Goal: Task Accomplishment & Management: Use online tool/utility

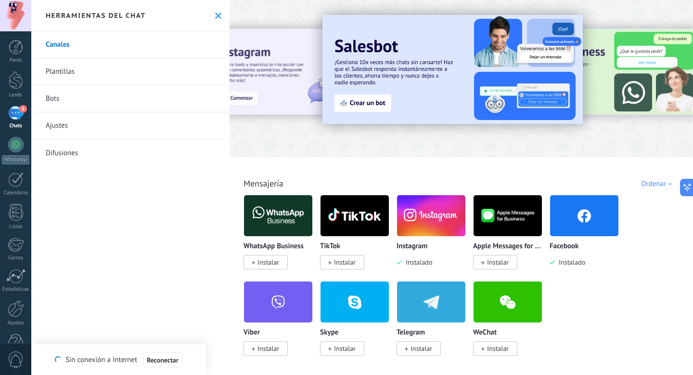
click at [61, 98] on link "Bots" at bounding box center [130, 98] width 198 height 27
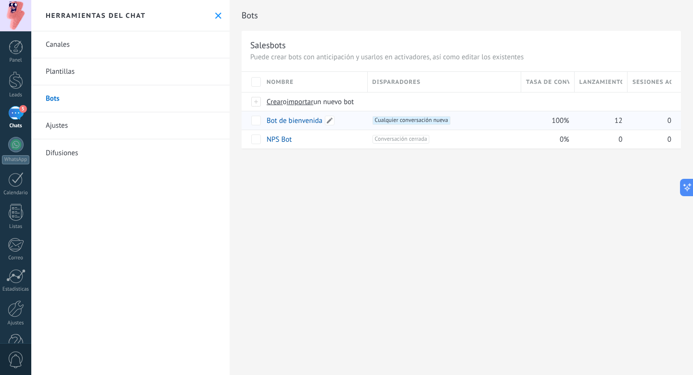
click at [308, 121] on link "Bot de bienvenida" at bounding box center [295, 120] width 56 height 9
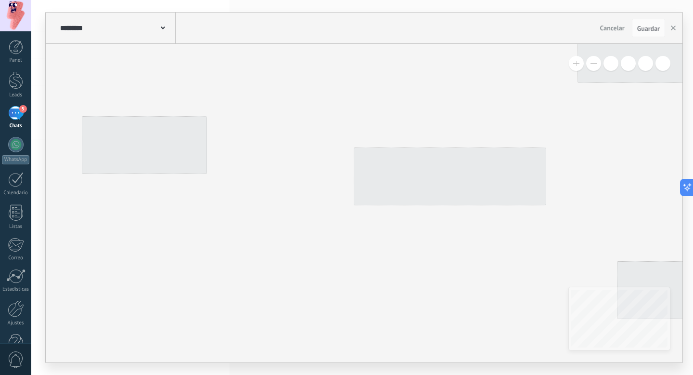
type input "**********"
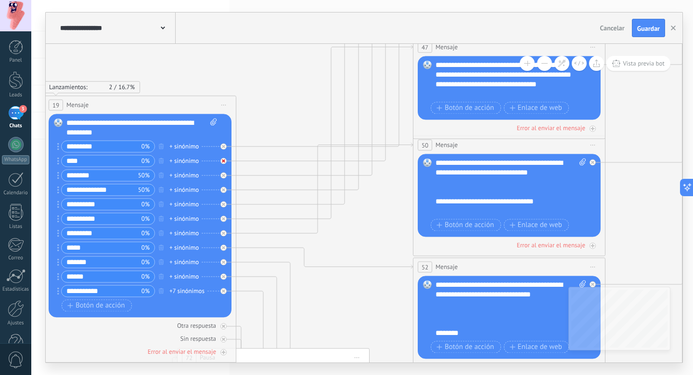
click at [223, 148] on icon at bounding box center [223, 145] width 3 height 3
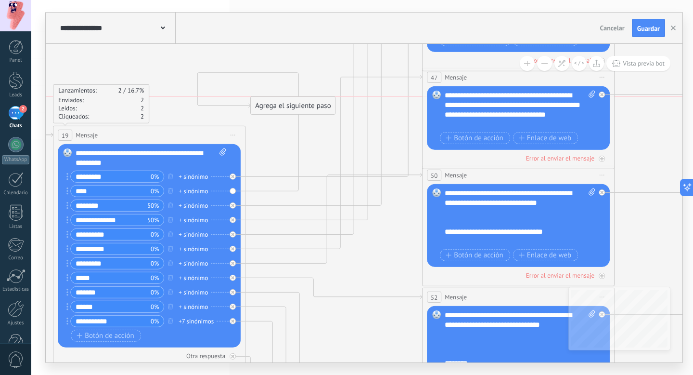
drag, startPoint x: 316, startPoint y: 186, endPoint x: 290, endPoint y: 104, distance: 85.9
click at [290, 104] on div "Agrega el siguiente paso" at bounding box center [293, 106] width 84 height 16
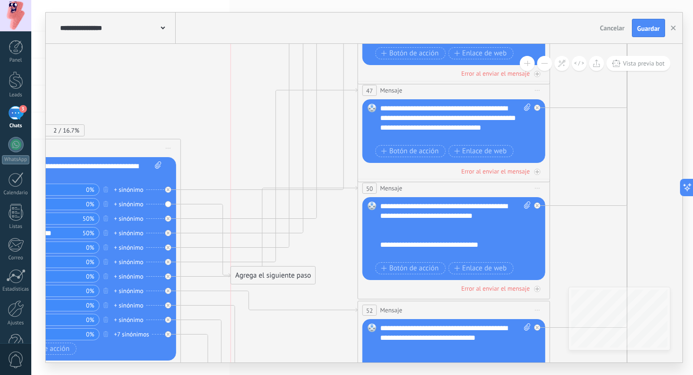
drag, startPoint x: 251, startPoint y: 124, endPoint x: 293, endPoint y: 288, distance: 169.3
click at [293, 283] on div "Agrega el siguiente paso" at bounding box center [273, 275] width 84 height 16
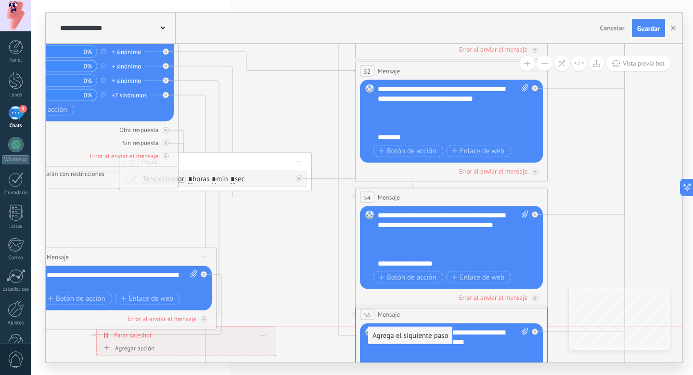
drag, startPoint x: 288, startPoint y: 50, endPoint x: 429, endPoint y: 336, distance: 318.9
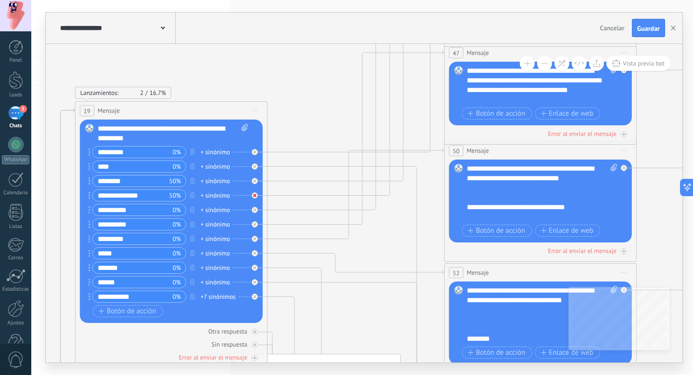
click at [254, 154] on icon at bounding box center [254, 151] width 3 height 3
drag, startPoint x: 342, startPoint y: 163, endPoint x: 368, endPoint y: 237, distance: 78.6
click at [368, 237] on div "Agrega el siguiente paso" at bounding box center [367, 235] width 84 height 16
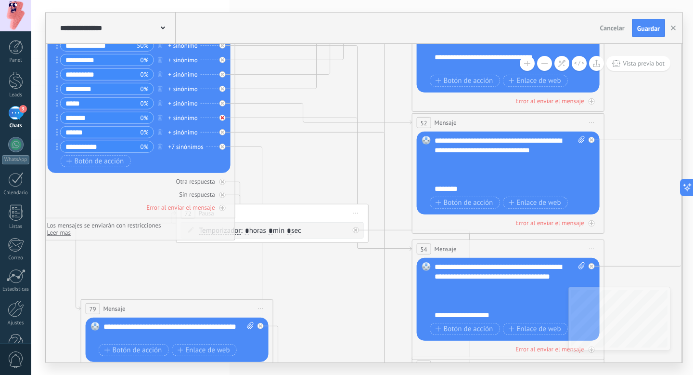
click at [222, 119] on div at bounding box center [223, 118] width 6 height 6
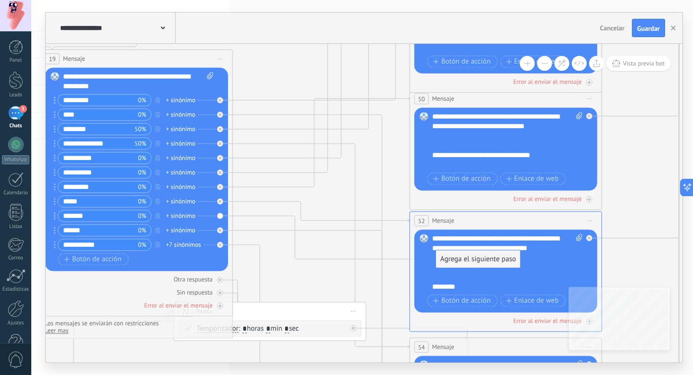
drag, startPoint x: 297, startPoint y: 109, endPoint x: 472, endPoint y: 260, distance: 231.1
click at [222, 201] on div at bounding box center [220, 201] width 6 height 6
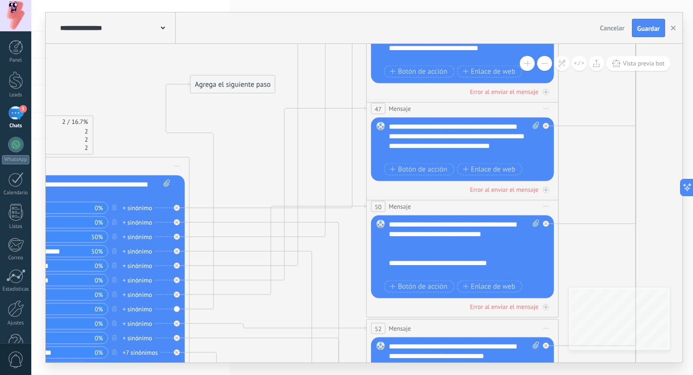
drag, startPoint x: 290, startPoint y: 216, endPoint x: 260, endPoint y: 78, distance: 140.9
click at [260, 78] on div "Agrega el siguiente paso" at bounding box center [233, 85] width 84 height 16
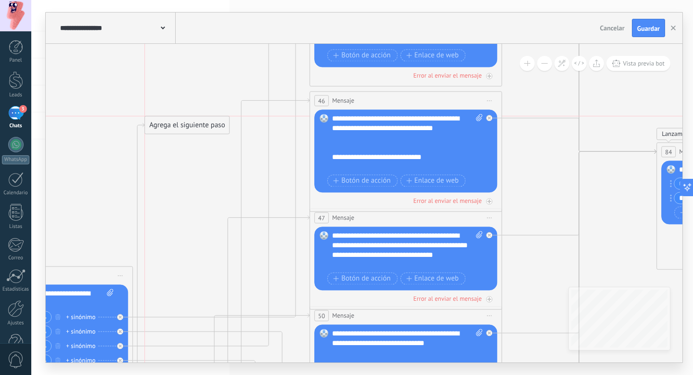
drag, startPoint x: 206, startPoint y: 187, endPoint x: 219, endPoint y: 126, distance: 62.5
click at [219, 126] on div "Agrega el siguiente paso" at bounding box center [187, 125] width 84 height 16
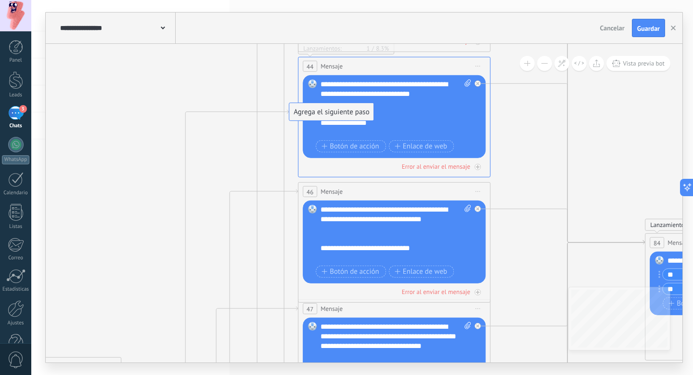
drag, startPoint x: 189, startPoint y: 215, endPoint x: 345, endPoint y: 112, distance: 187.2
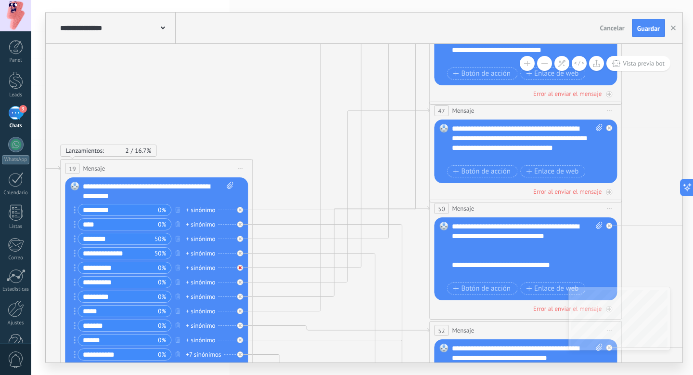
click at [244, 267] on div at bounding box center [242, 265] width 11 height 12
drag, startPoint x: 354, startPoint y: 218, endPoint x: 365, endPoint y: 62, distance: 155.9
click at [365, 62] on div "Agrega el siguiente paso" at bounding box center [335, 64] width 84 height 16
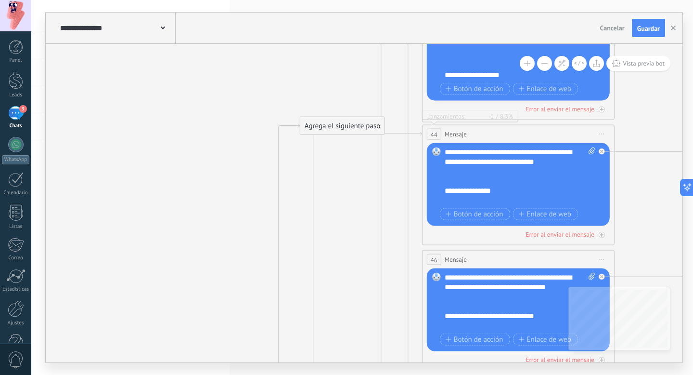
drag, startPoint x: 340, startPoint y: 332, endPoint x: 355, endPoint y: 128, distance: 204.2
click at [355, 128] on div "Agrega el siguiente paso" at bounding box center [342, 126] width 84 height 16
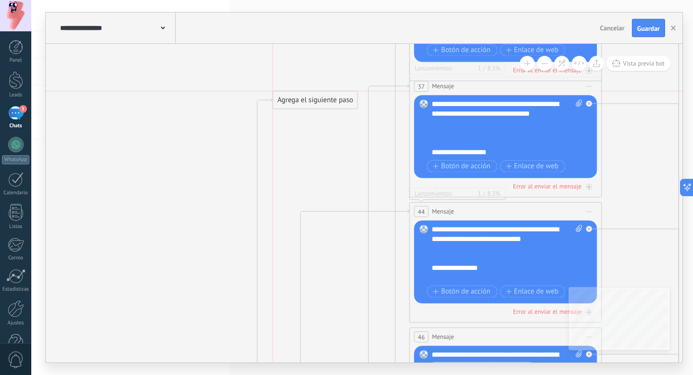
click at [326, 97] on div "Agrega el siguiente paso" at bounding box center [315, 100] width 84 height 16
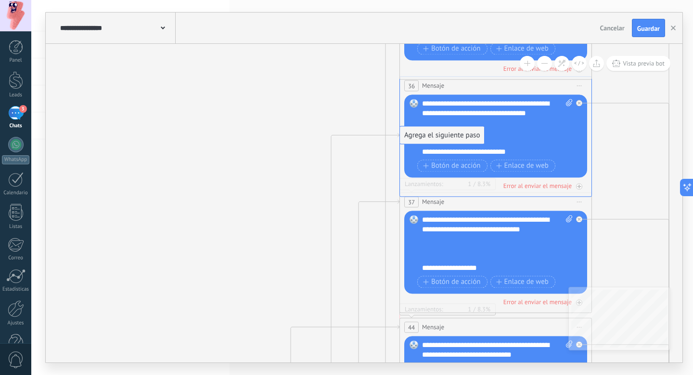
drag, startPoint x: 324, startPoint y: 216, endPoint x: 461, endPoint y: 136, distance: 159.2
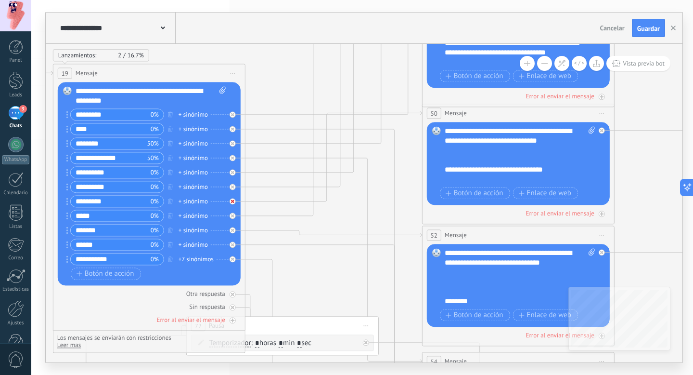
click at [233, 203] on div at bounding box center [233, 201] width 6 height 6
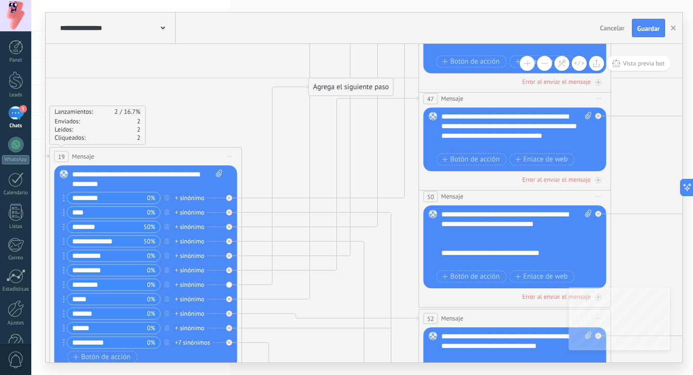
drag, startPoint x: 341, startPoint y: 204, endPoint x: 374, endPoint y: 67, distance: 140.6
click at [374, 79] on div "Agrega el siguiente paso" at bounding box center [351, 87] width 84 height 16
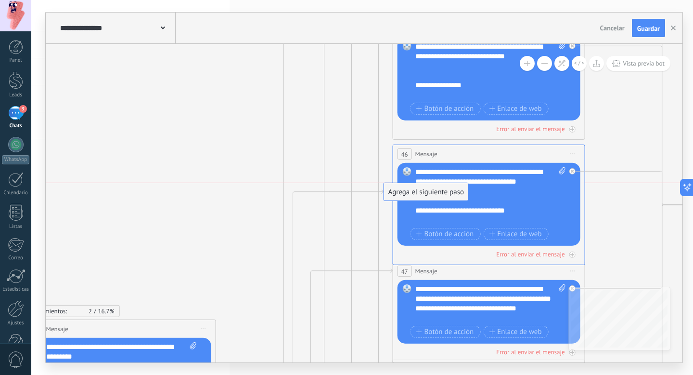
drag, startPoint x: 345, startPoint y: 242, endPoint x: 449, endPoint y: 185, distance: 118.5
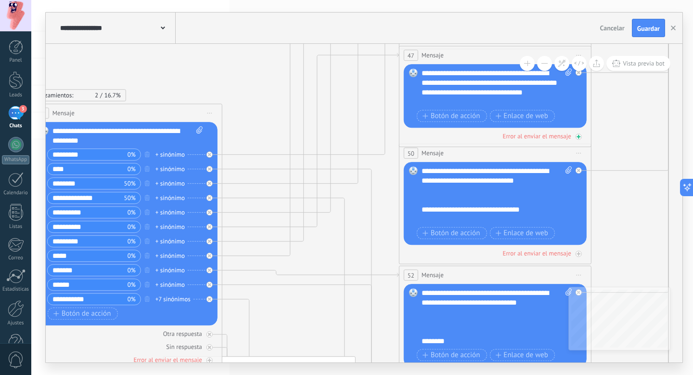
click at [542, 137] on div "Error al enviar el mensaje" at bounding box center [537, 136] width 68 height 8
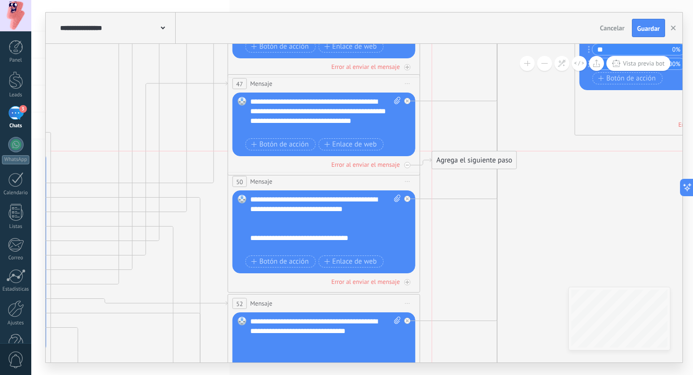
drag, startPoint x: 486, startPoint y: 216, endPoint x: 468, endPoint y: 160, distance: 58.8
click at [468, 160] on div "Agrega el siguiente paso" at bounding box center [474, 160] width 84 height 16
click at [0, 0] on icon at bounding box center [0, 0] width 0 height 0
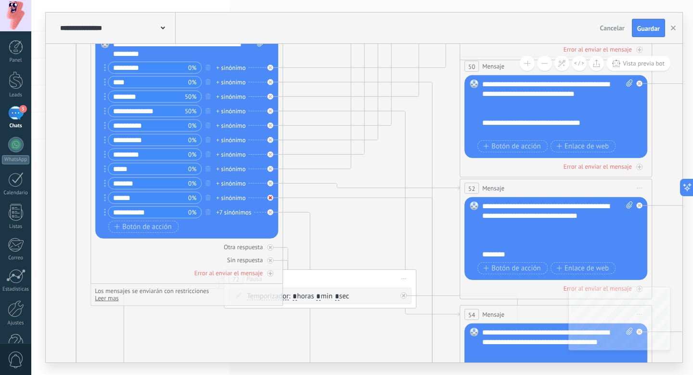
click at [271, 69] on icon at bounding box center [270, 67] width 3 height 3
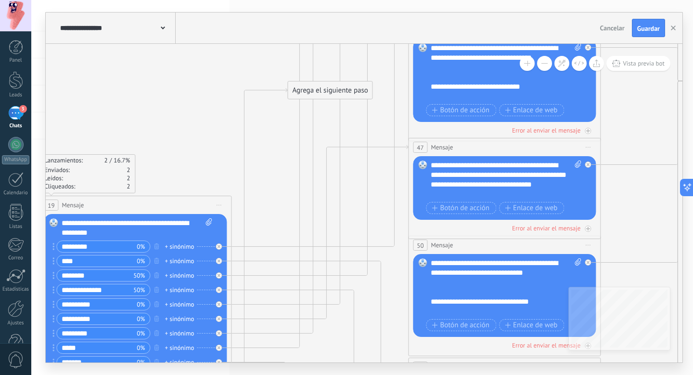
drag, startPoint x: 320, startPoint y: 260, endPoint x: 345, endPoint y: 95, distance: 167.0
click at [345, 95] on div "Agrega el siguiente paso" at bounding box center [330, 90] width 84 height 16
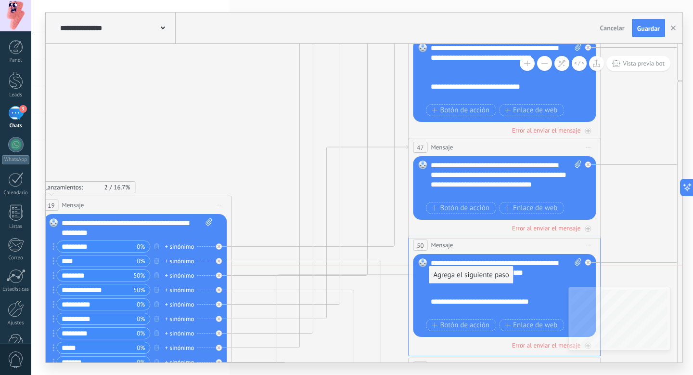
drag, startPoint x: 351, startPoint y: 95, endPoint x: 493, endPoint y: 281, distance: 233.6
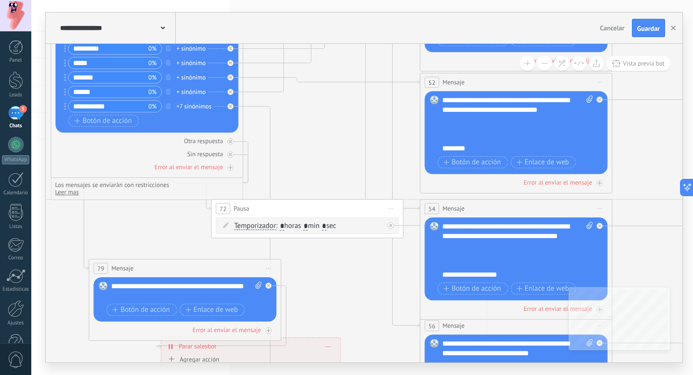
drag, startPoint x: 314, startPoint y: 167, endPoint x: 341, endPoint y: 203, distance: 45.5
click at [341, 203] on div "72 Pausa ***** Iniciar vista previa aquí Cambiar nombre Duplicar Borrar" at bounding box center [307, 208] width 192 height 18
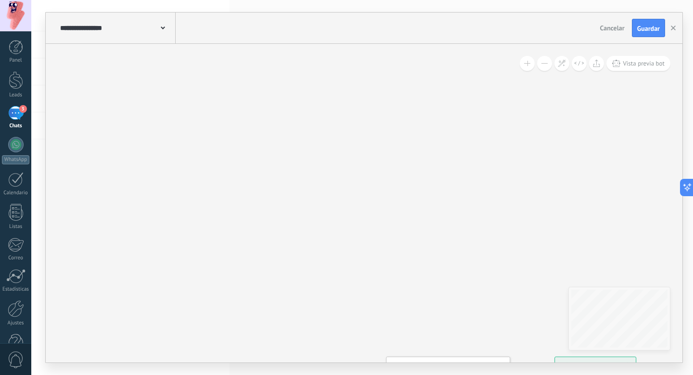
click at [549, 60] on button at bounding box center [544, 63] width 15 height 15
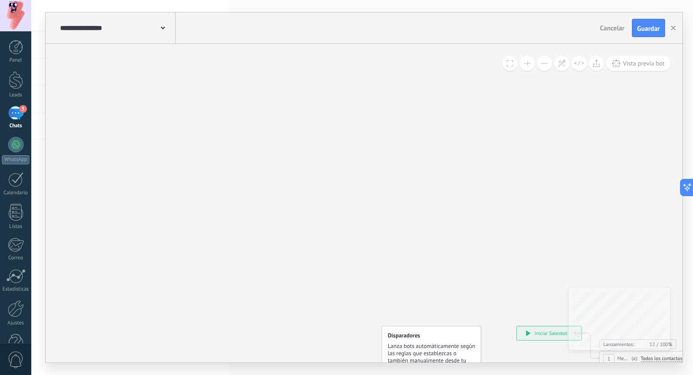
click at [549, 60] on button at bounding box center [544, 63] width 15 height 15
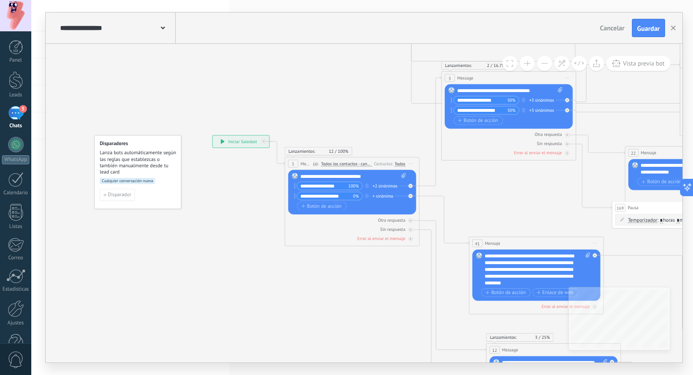
click at [525, 65] on button at bounding box center [527, 63] width 15 height 15
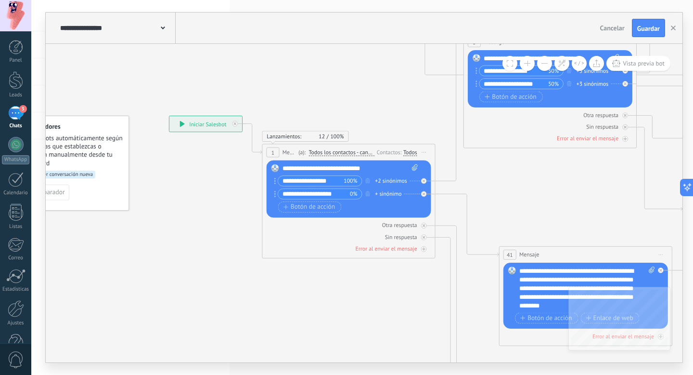
click at [525, 65] on button at bounding box center [527, 63] width 15 height 15
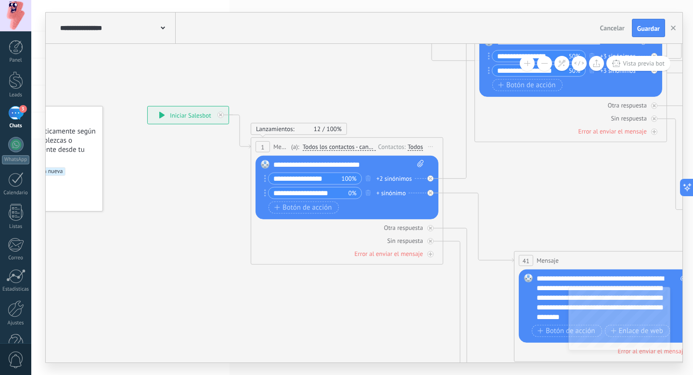
click at [329, 178] on input "**********" at bounding box center [305, 178] width 73 height 11
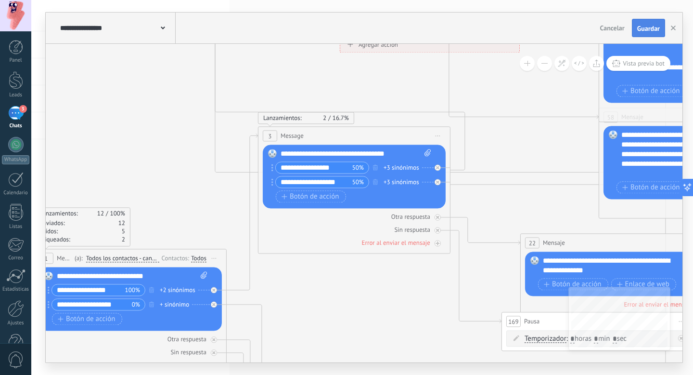
click at [649, 29] on span "Guardar" at bounding box center [648, 28] width 23 height 7
click at [675, 29] on use "button" at bounding box center [673, 28] width 5 height 5
